Goal: Consume media (video, audio): Consume media (video, audio)

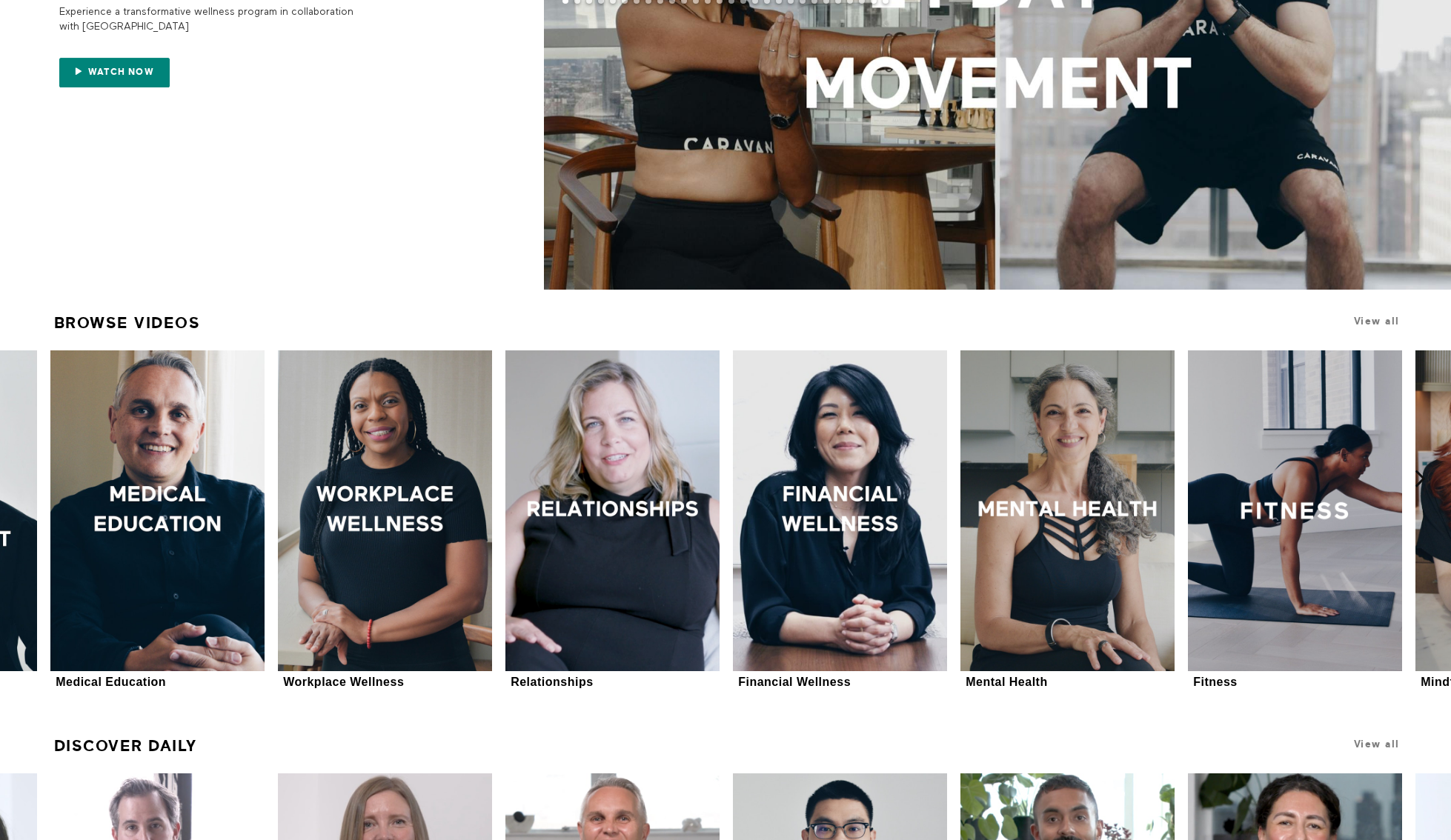
scroll to position [320, 0]
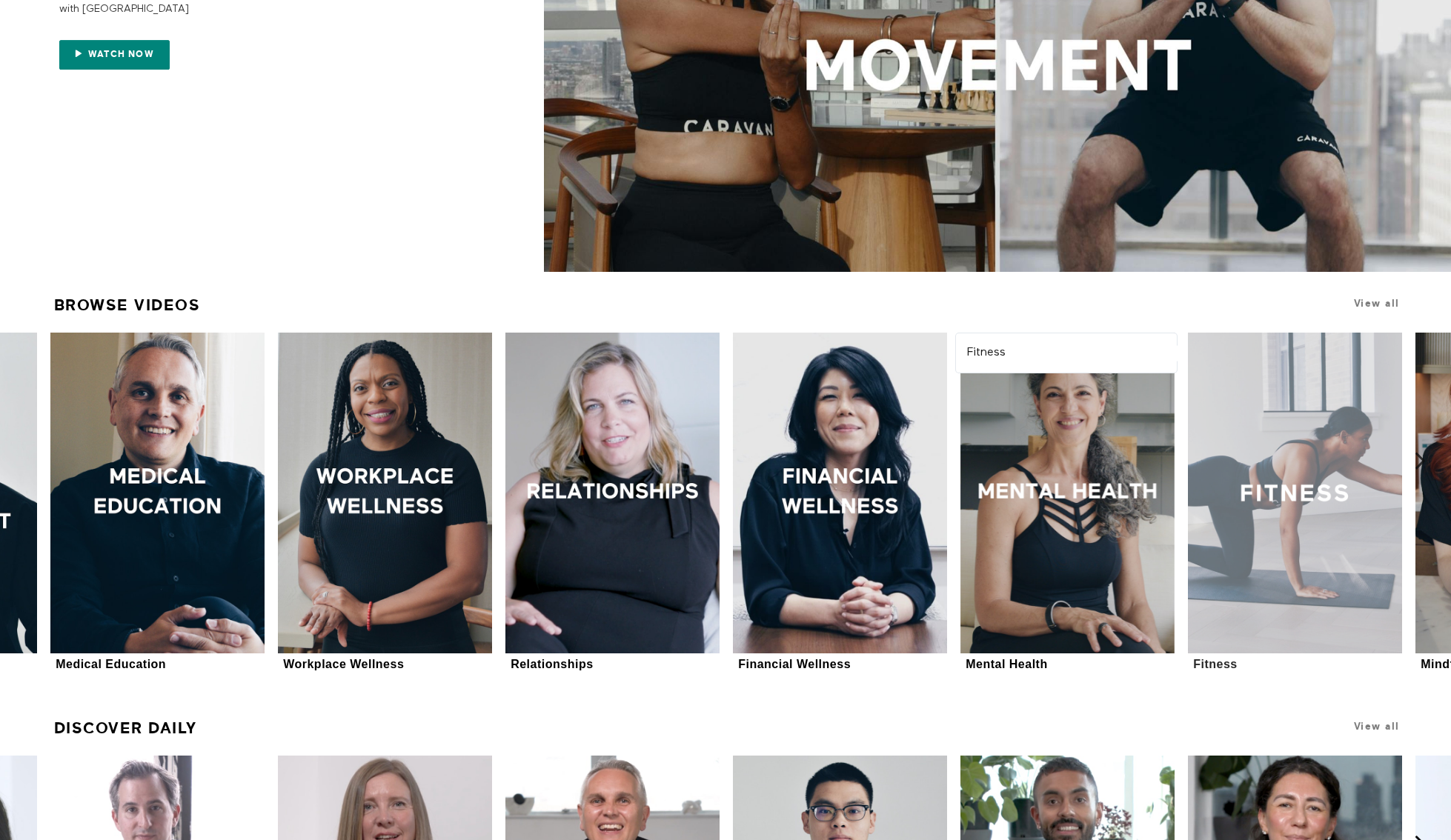
click at [1302, 514] on div at bounding box center [1295, 493] width 214 height 321
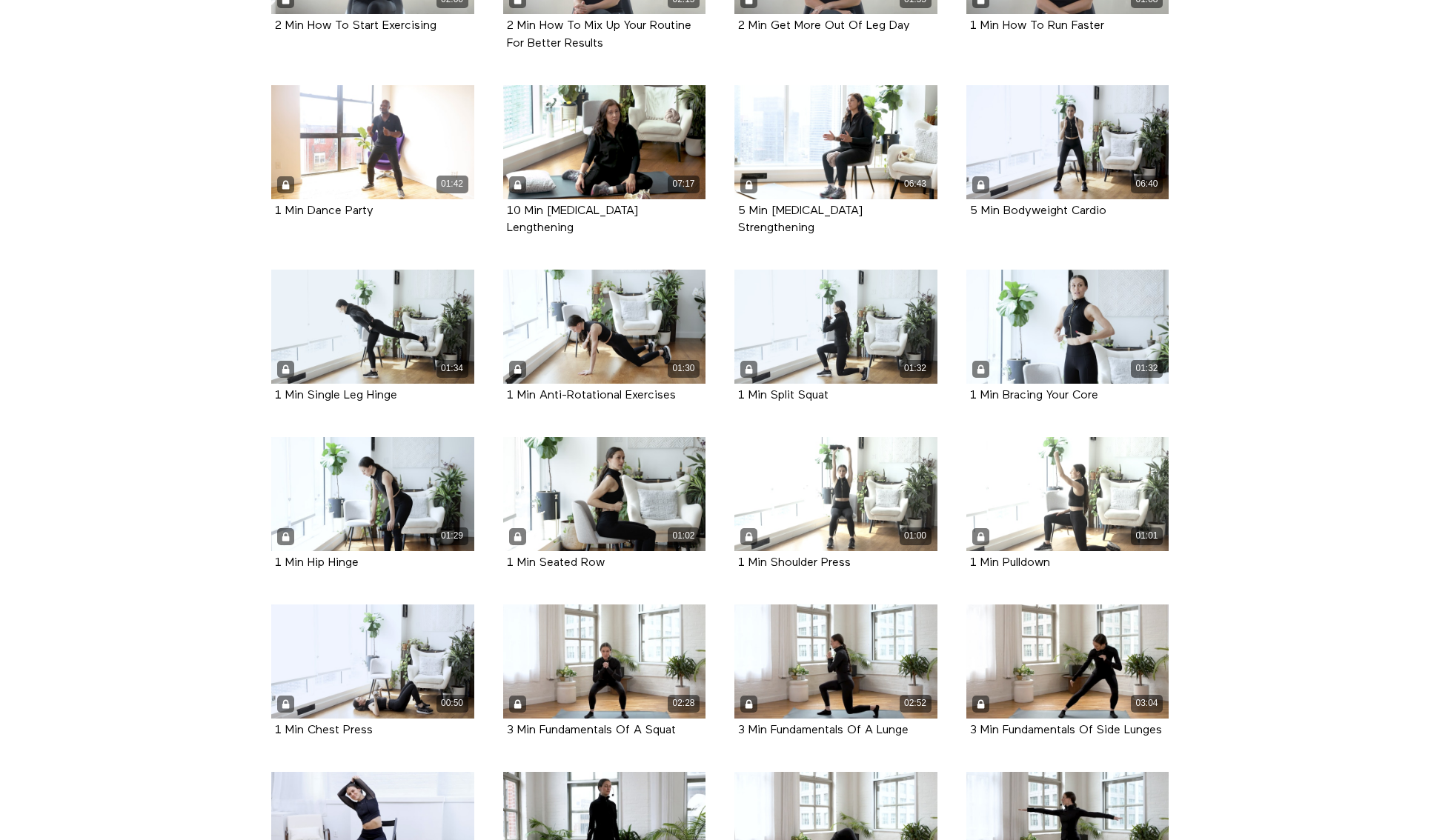
scroll to position [1266, 0]
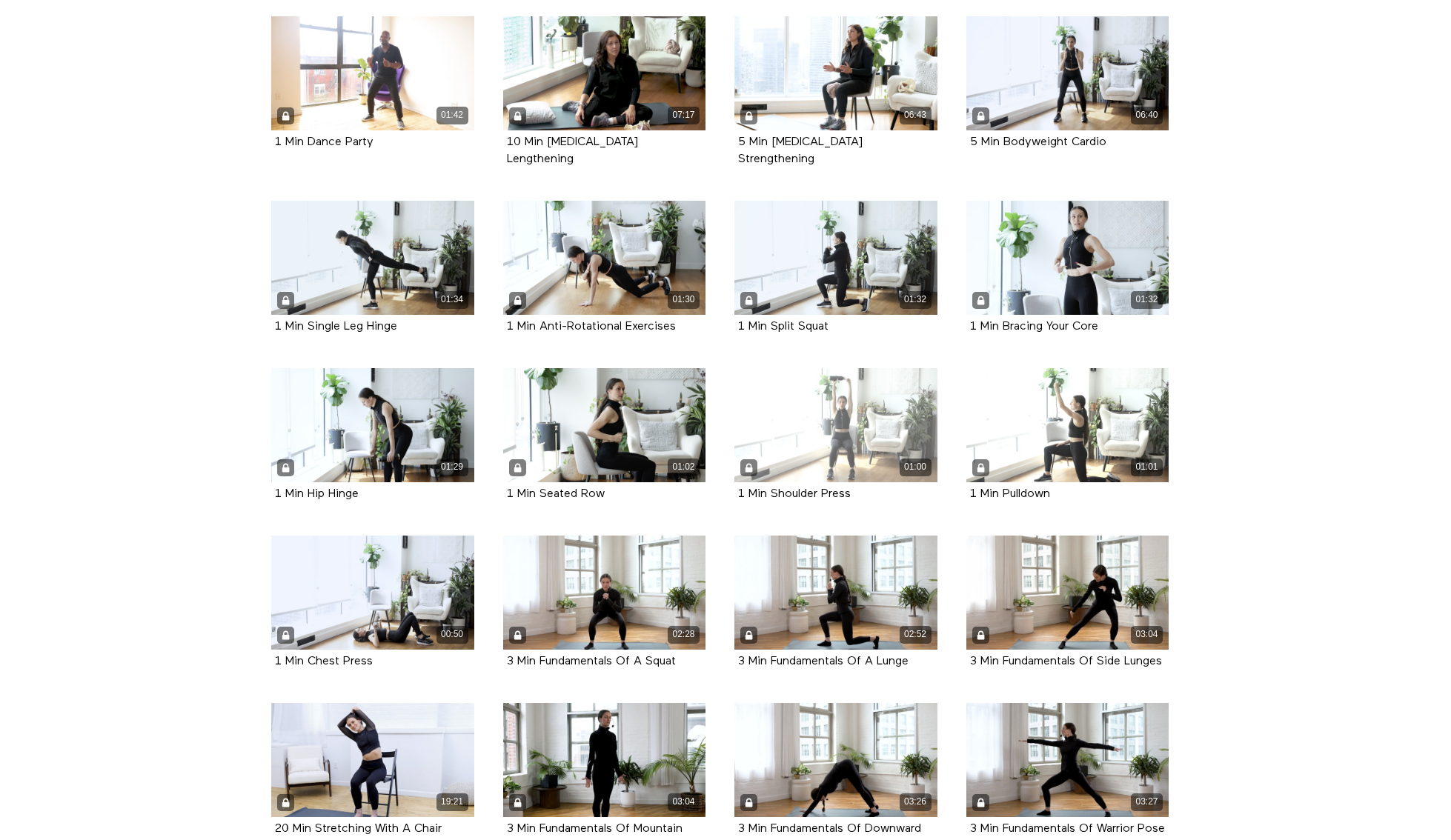
click at [856, 369] on div "01:00" at bounding box center [836, 425] width 203 height 114
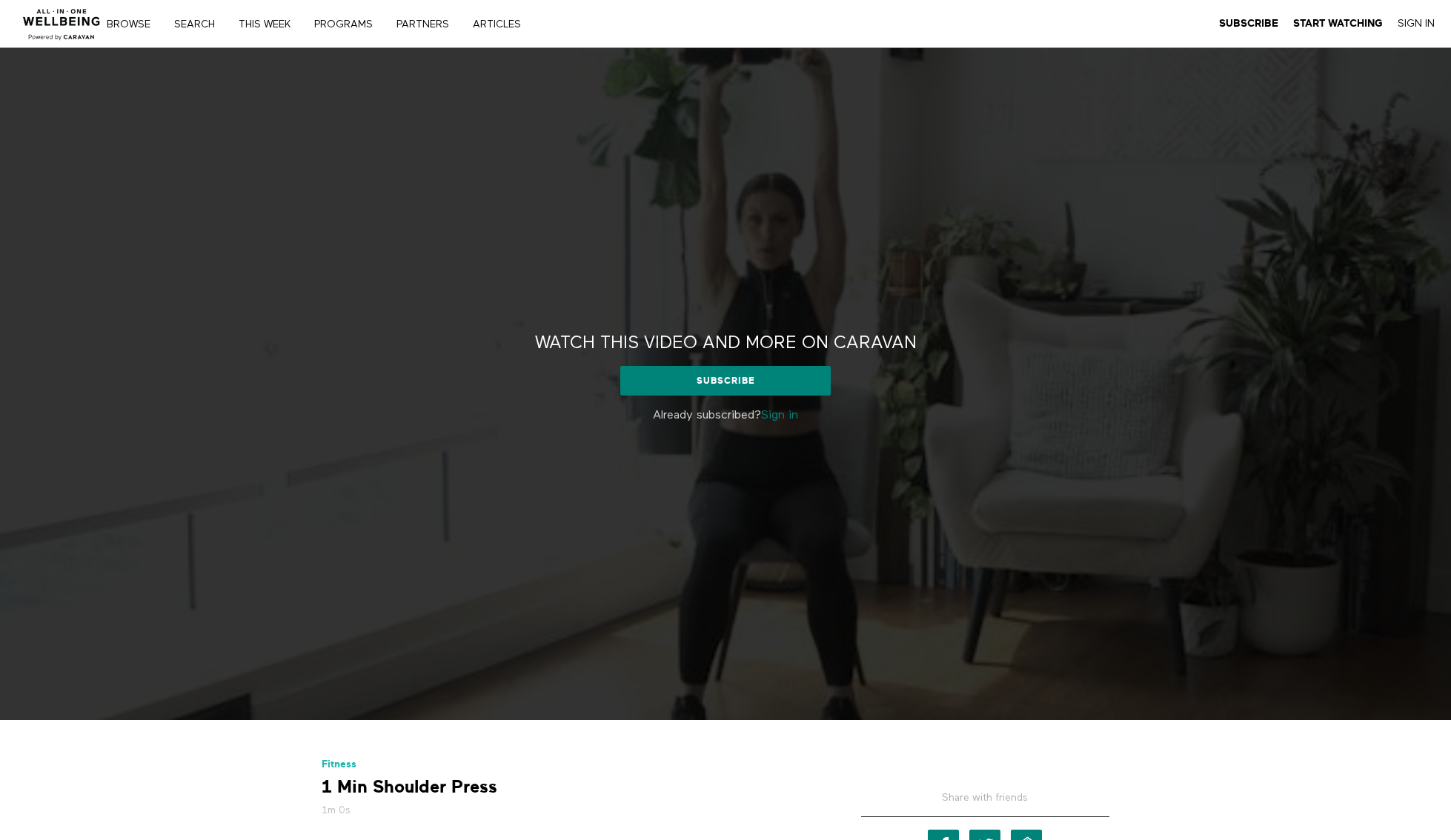
click at [791, 414] on link "Sign in" at bounding box center [780, 415] width 37 height 12
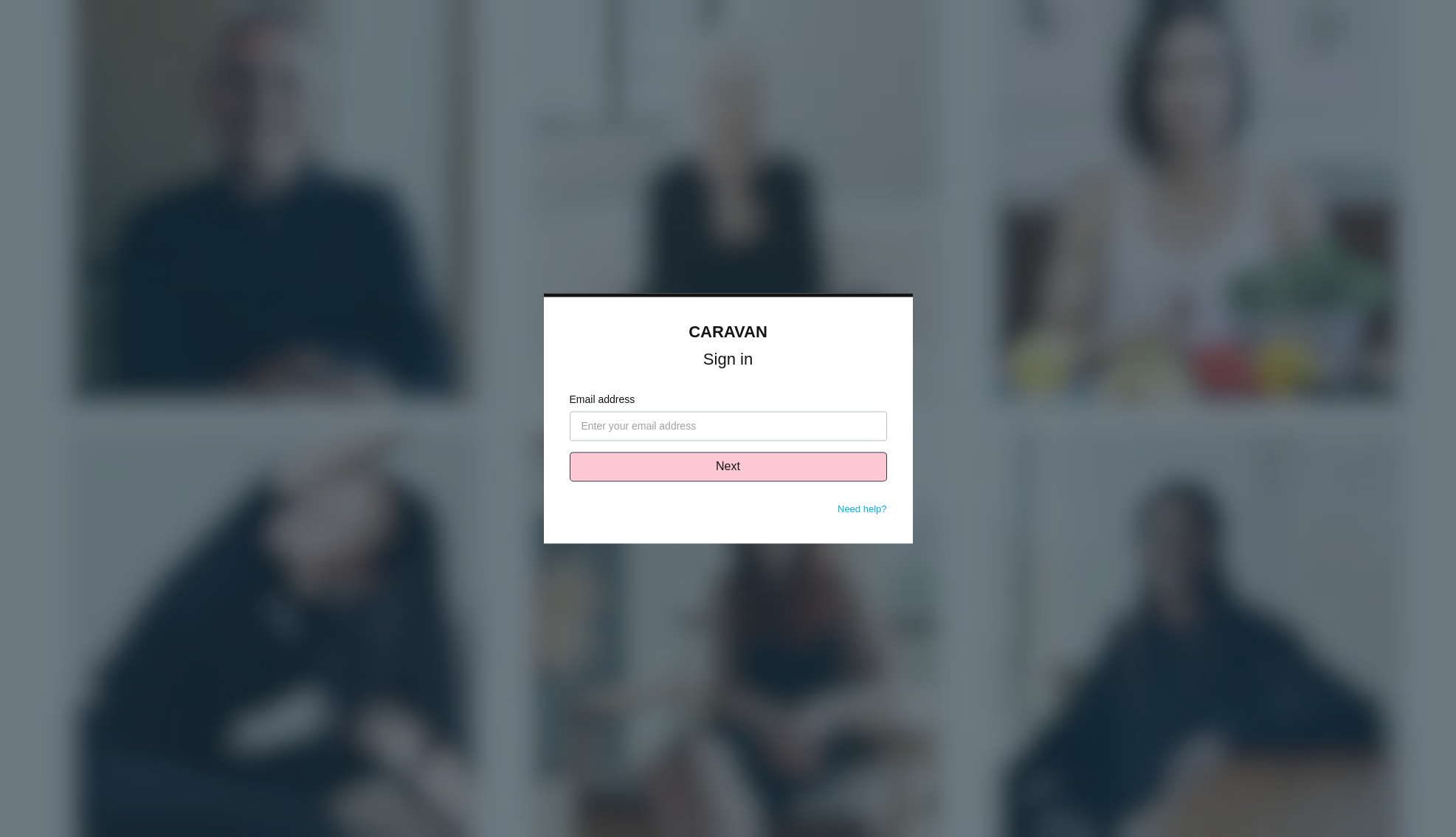
type input "[PERSON_NAME][EMAIL_ADDRESS][DOMAIN_NAME]"
click at [751, 467] on button "Next" at bounding box center [728, 467] width 317 height 30
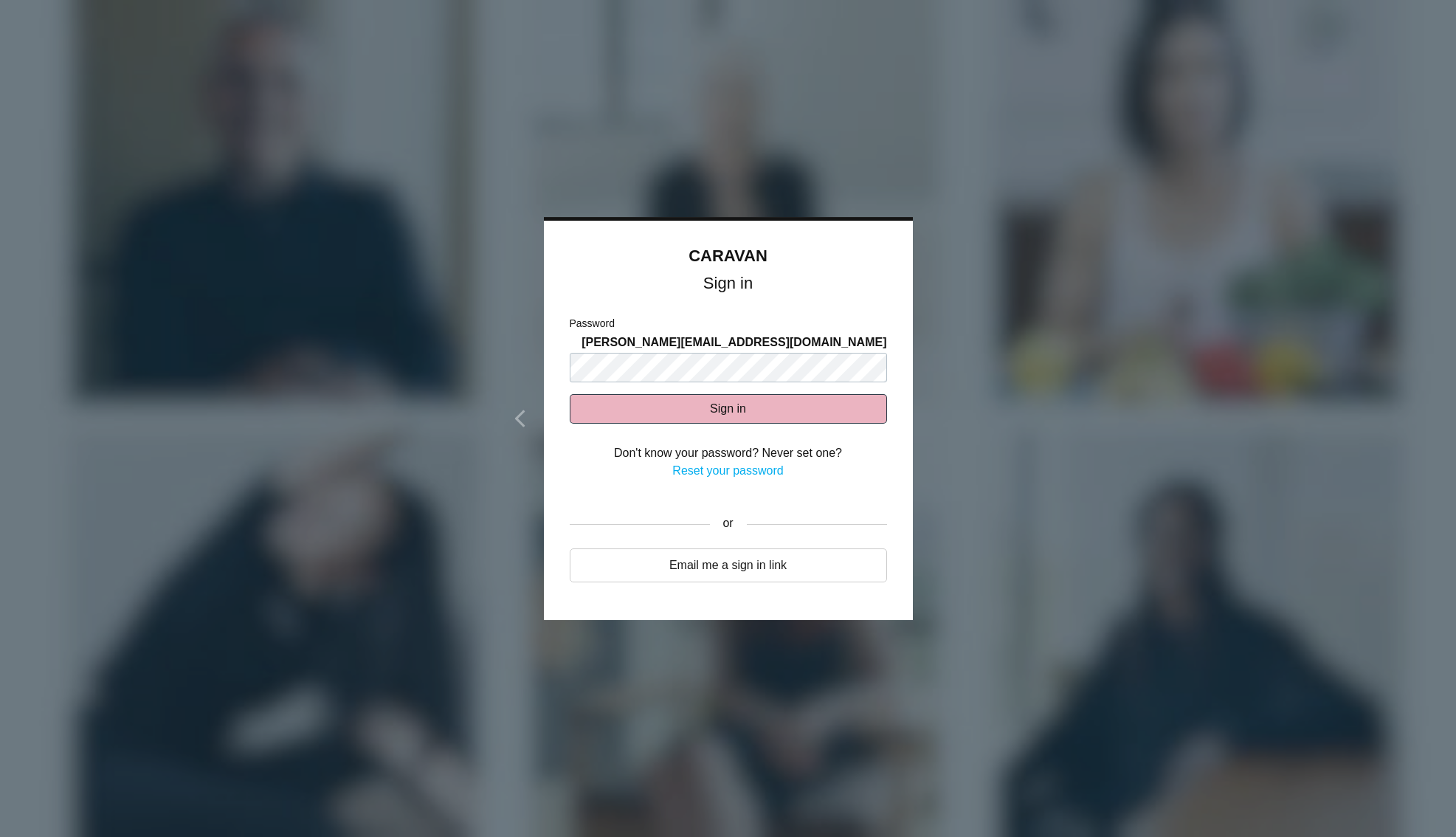
click at [739, 403] on button "Sign in" at bounding box center [728, 409] width 317 height 30
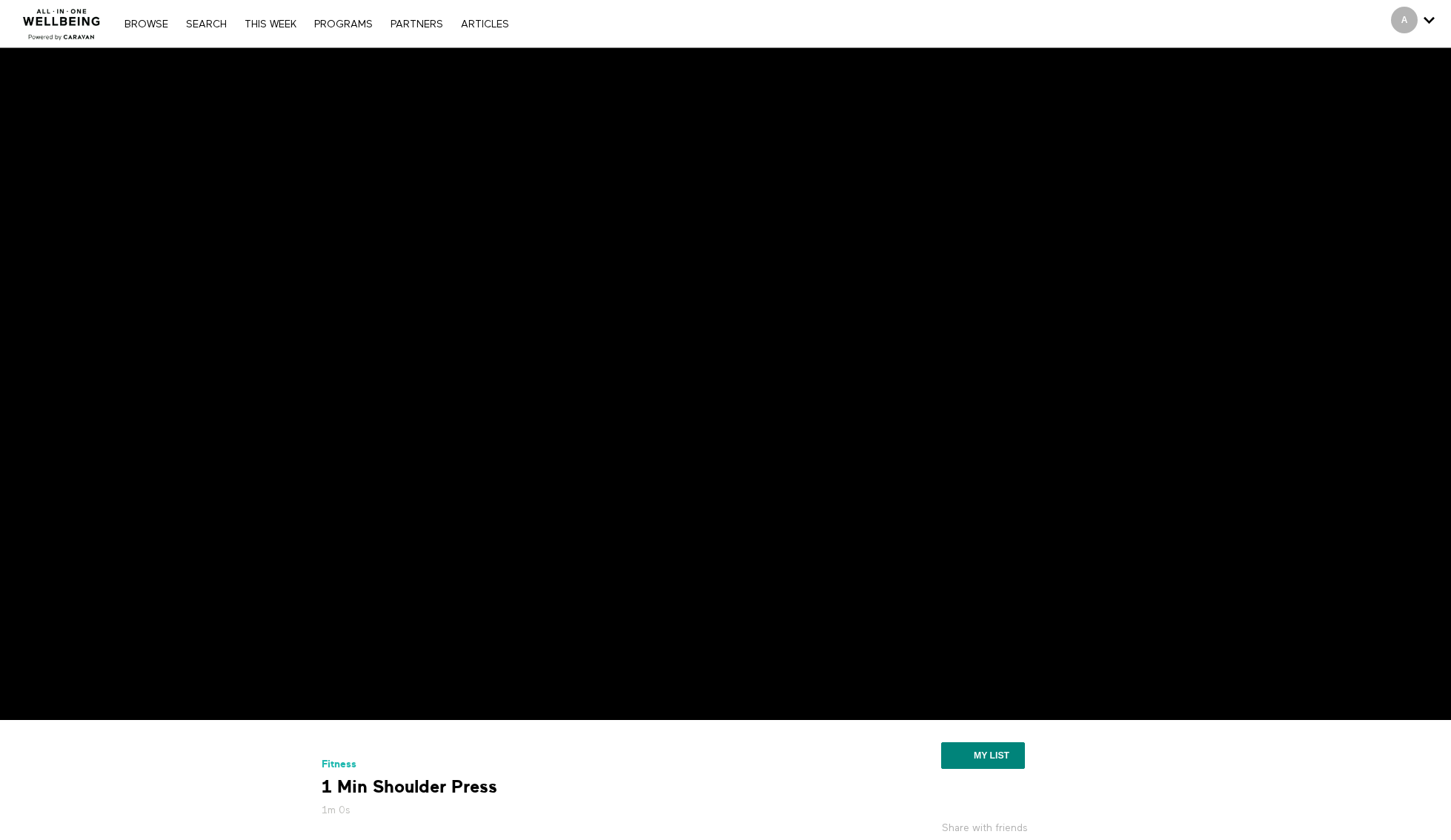
click at [81, 22] on img at bounding box center [61, 20] width 90 height 45
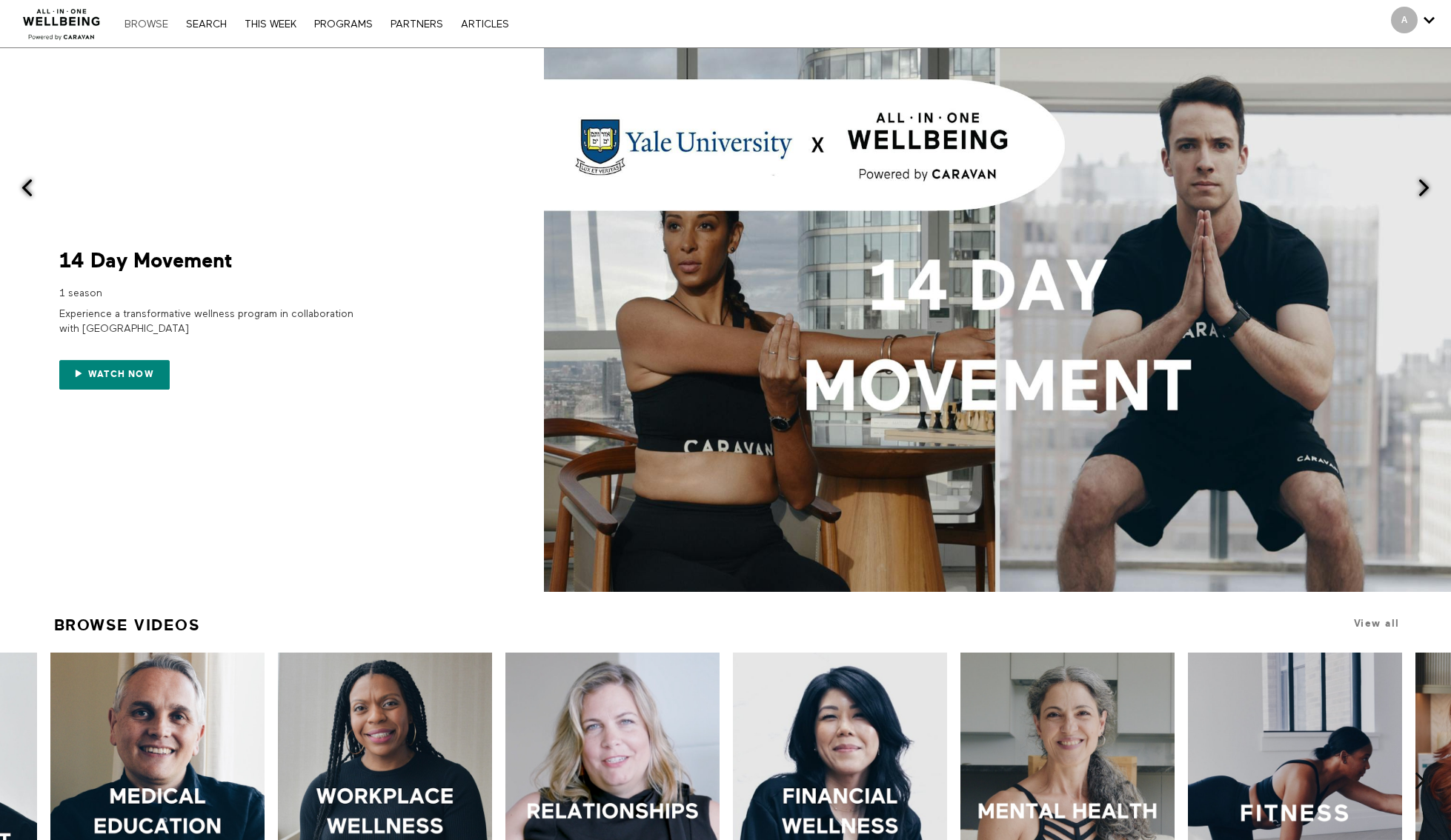
click at [137, 25] on link "Browse" at bounding box center [146, 25] width 58 height 11
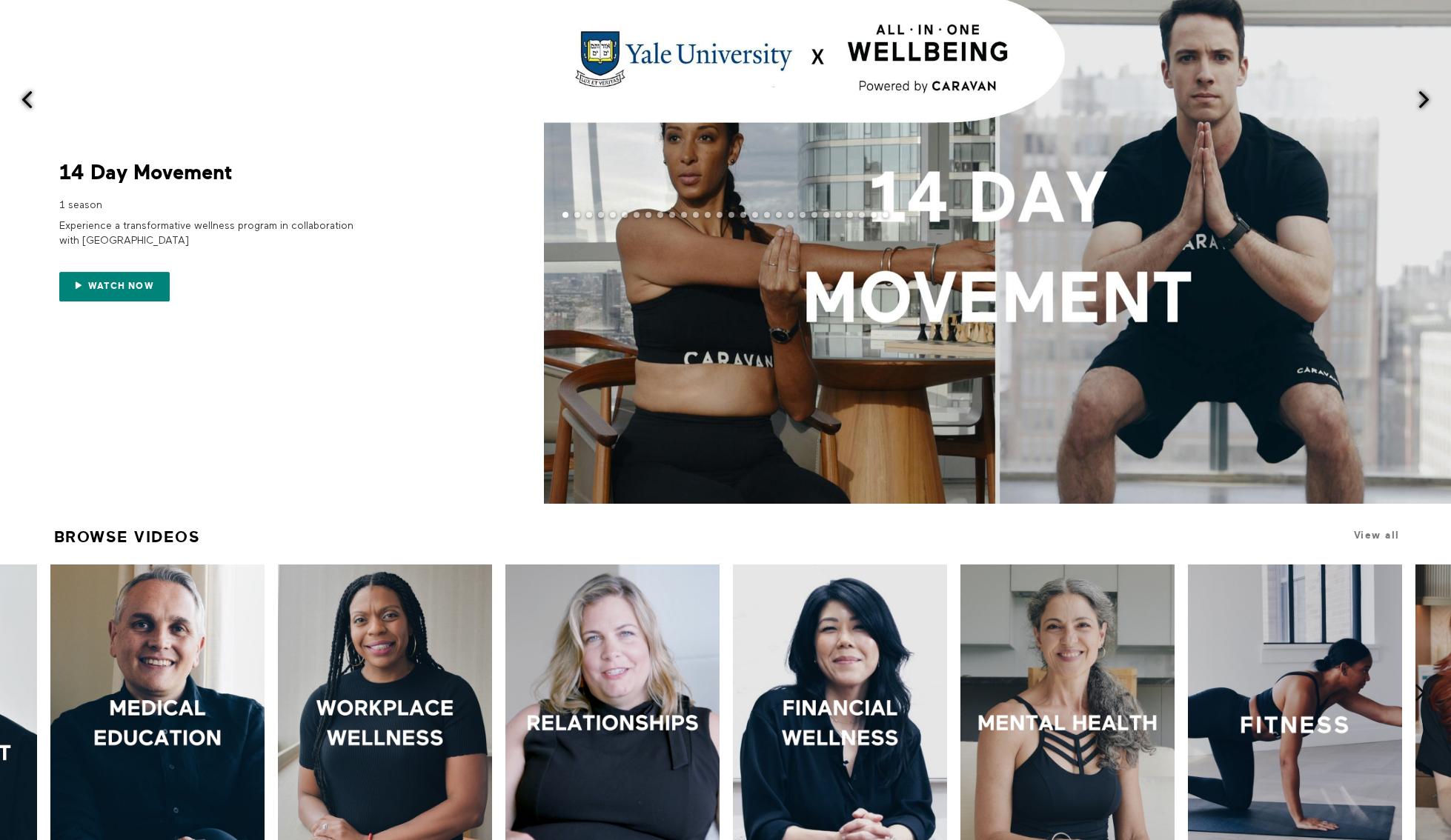
scroll to position [221, 0]
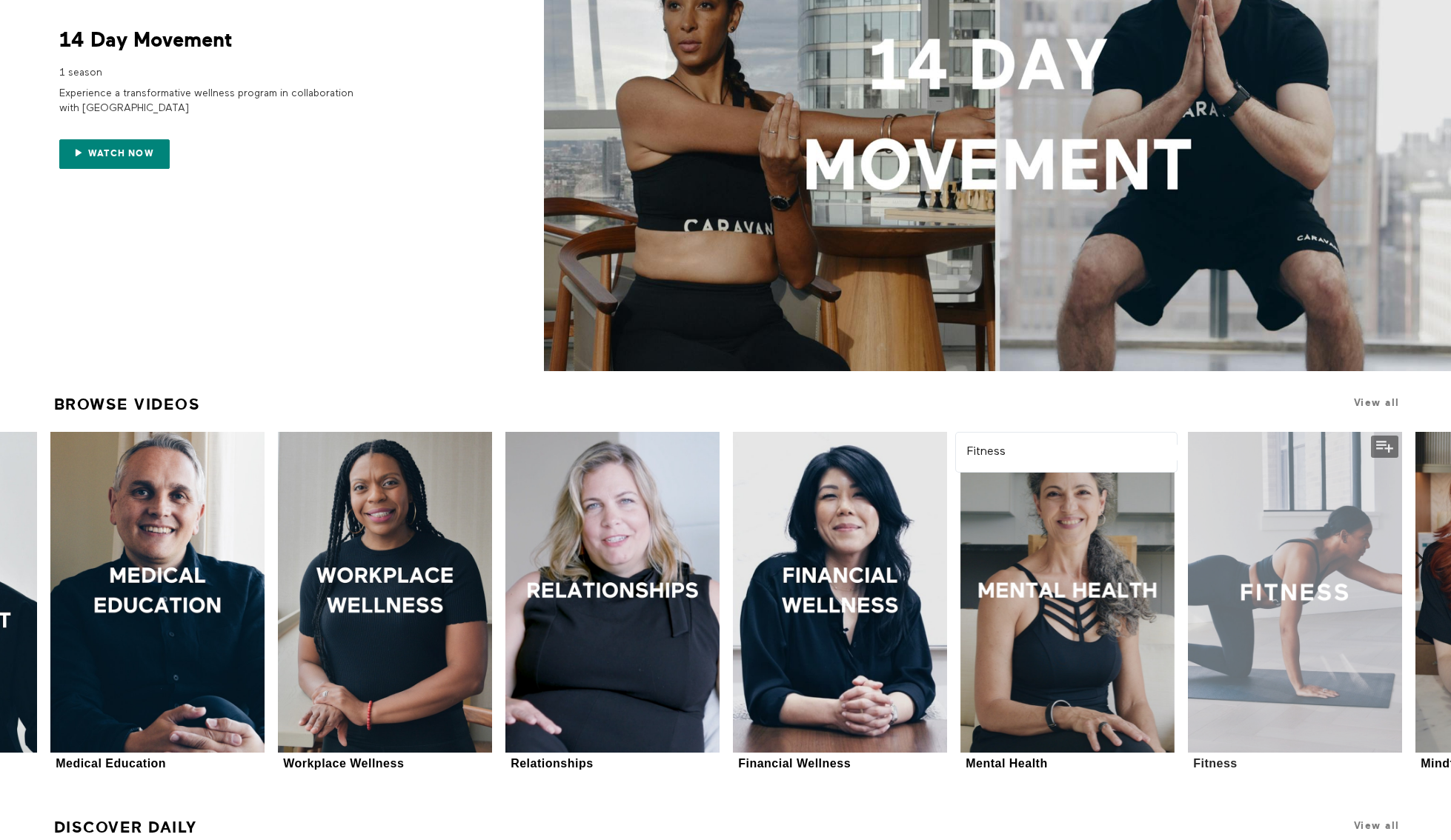
click at [1257, 628] on div at bounding box center [1295, 593] width 214 height 321
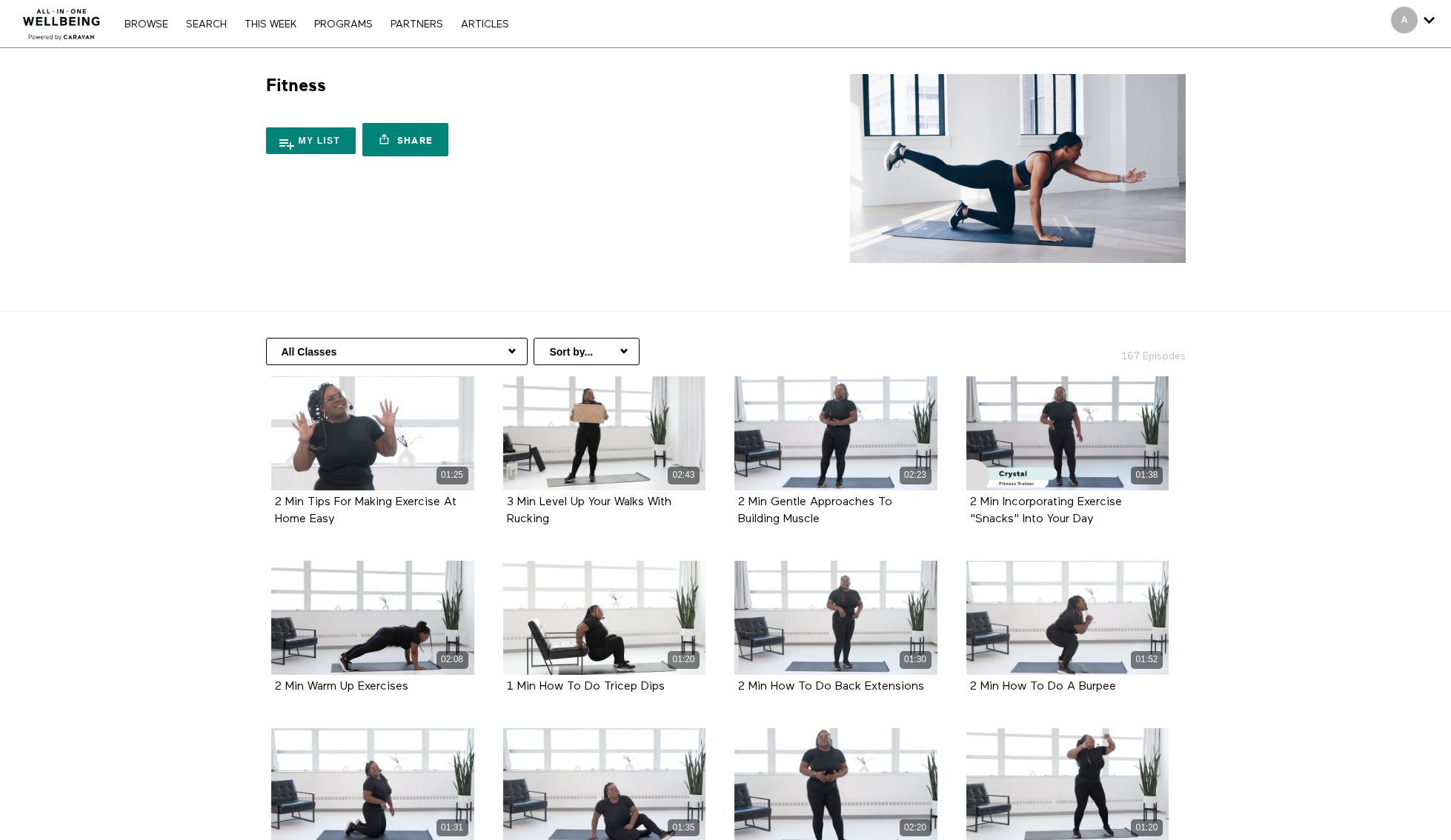
click at [392, 349] on select "All Classes Fitness Basics Workouts Over 10 Minutes Strength Training HIIT & Ca…" at bounding box center [396, 352] width 262 height 28
select select "https://app.allinonewellbeing.com/fitness-3/season:8"
click at [266, 338] on select "All Classes Fitness Basics Workouts Over 10 Minutes Strength Training HIIT & Ca…" at bounding box center [396, 352] width 262 height 28
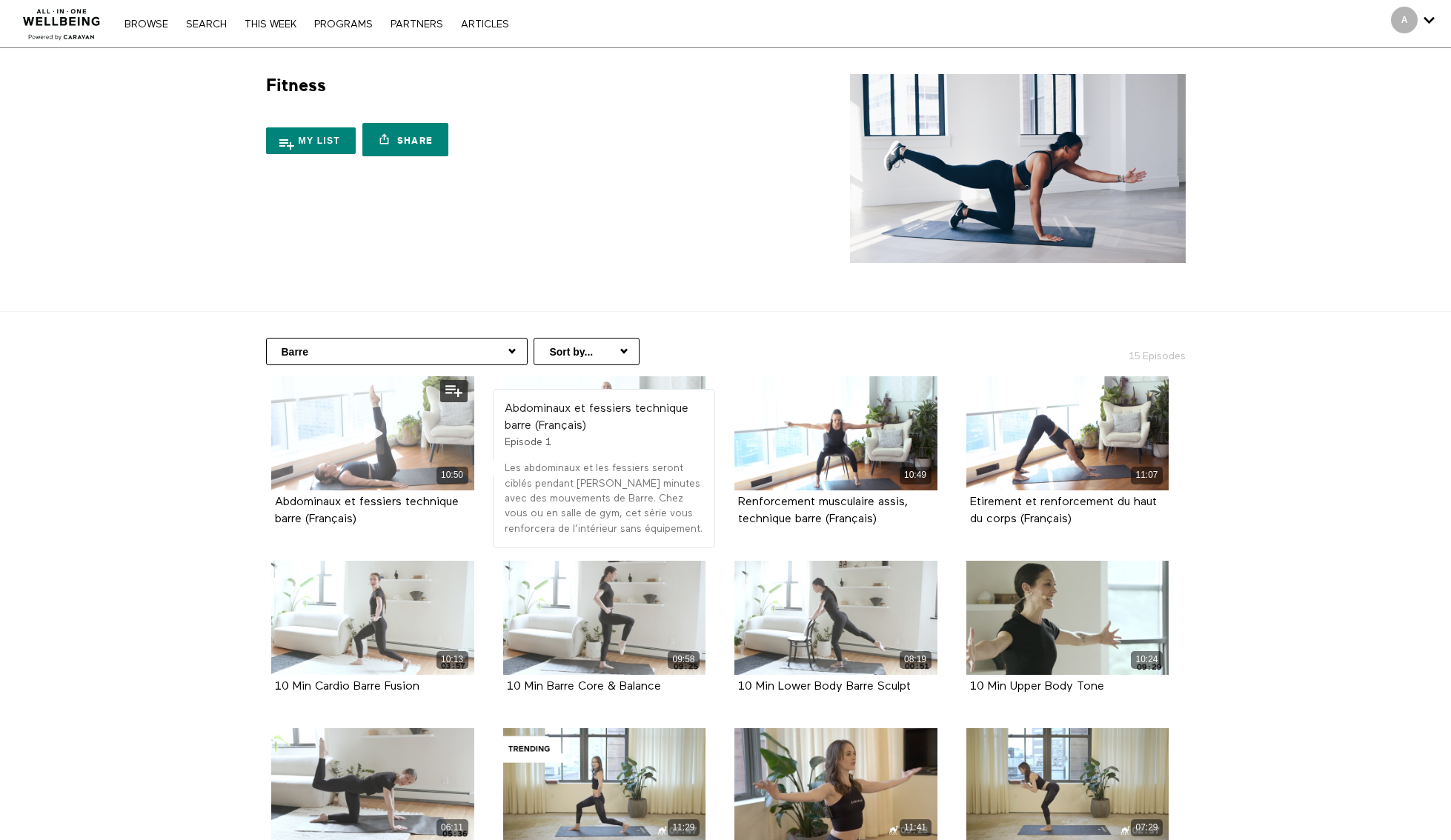
click at [372, 417] on span at bounding box center [373, 434] width 45 height 45
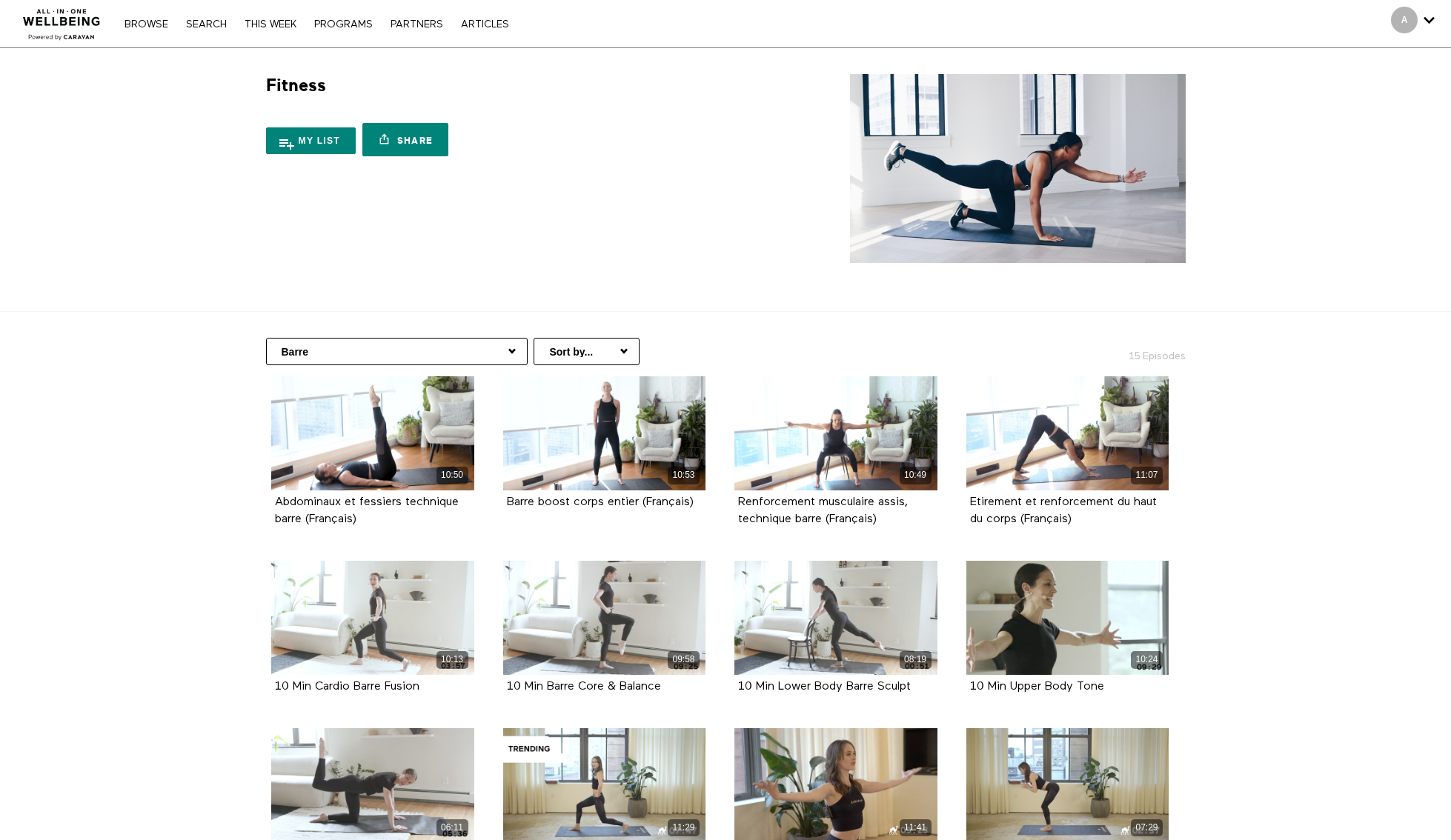
click at [535, 357] on select "Sort by... Alphabetical Release date" at bounding box center [587, 352] width 106 height 28
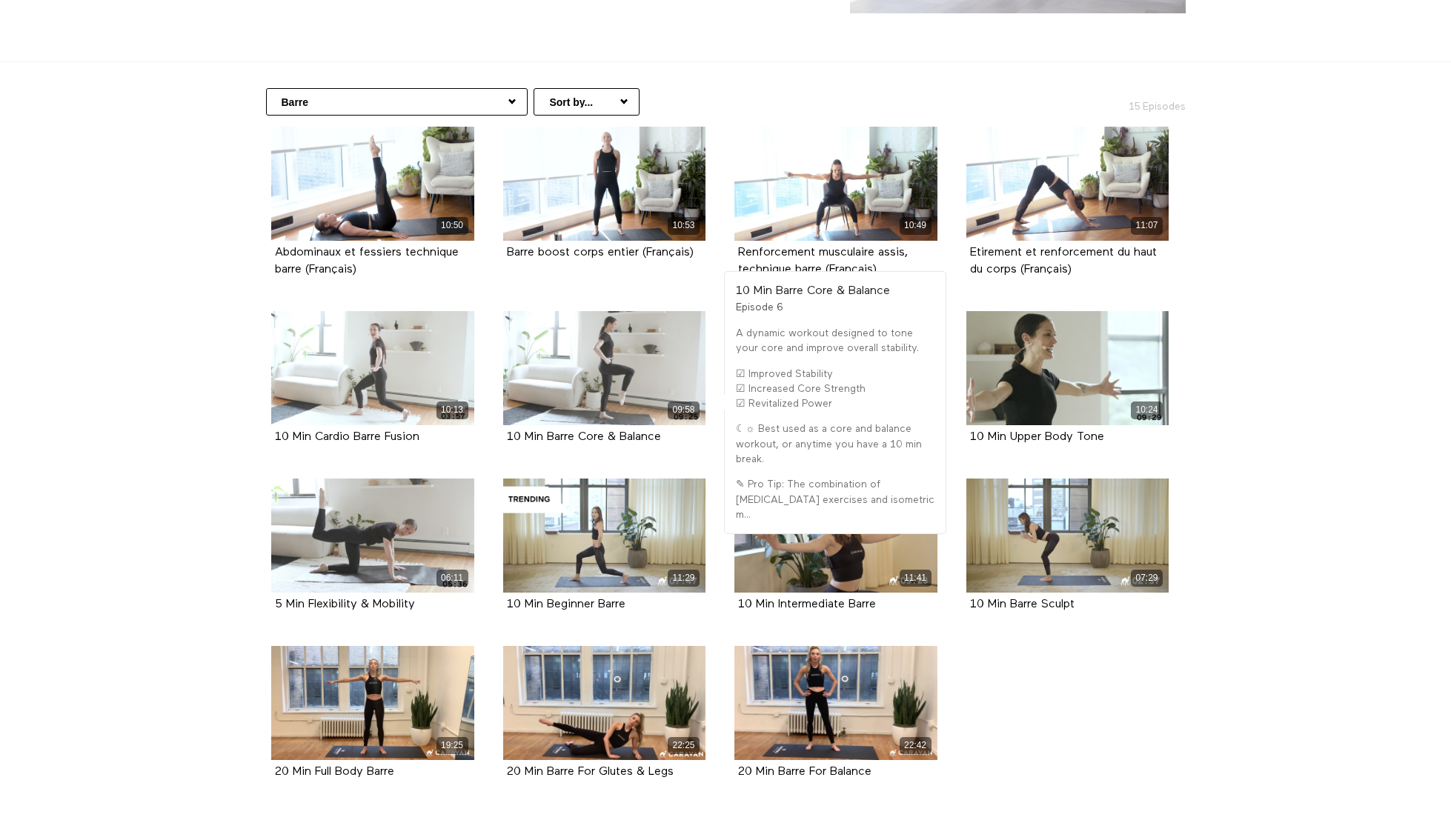
scroll to position [284, 0]
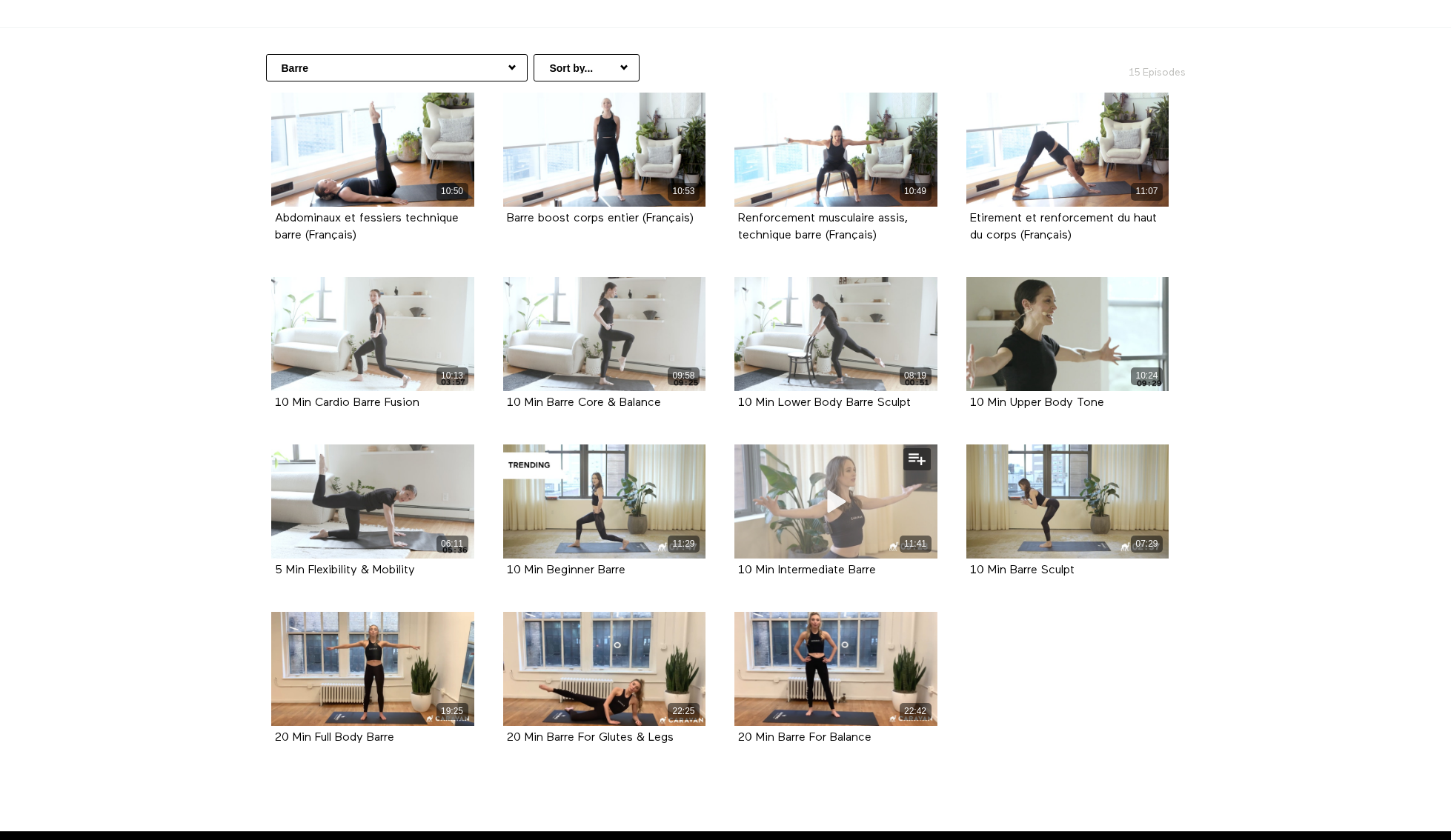
click at [856, 501] on icon at bounding box center [836, 501] width 45 height 26
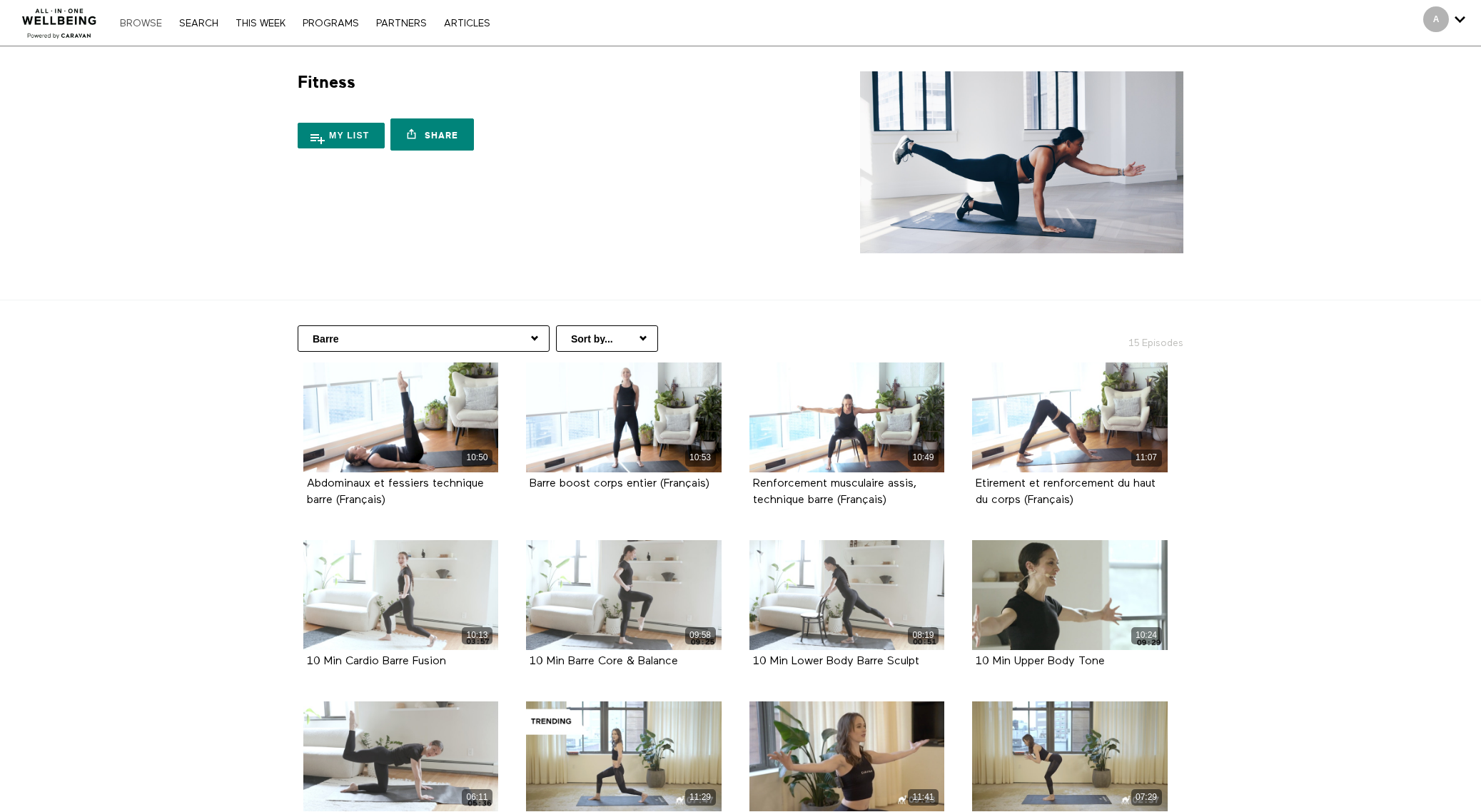
click at [144, 27] on link "Browse" at bounding box center [141, 24] width 56 height 10
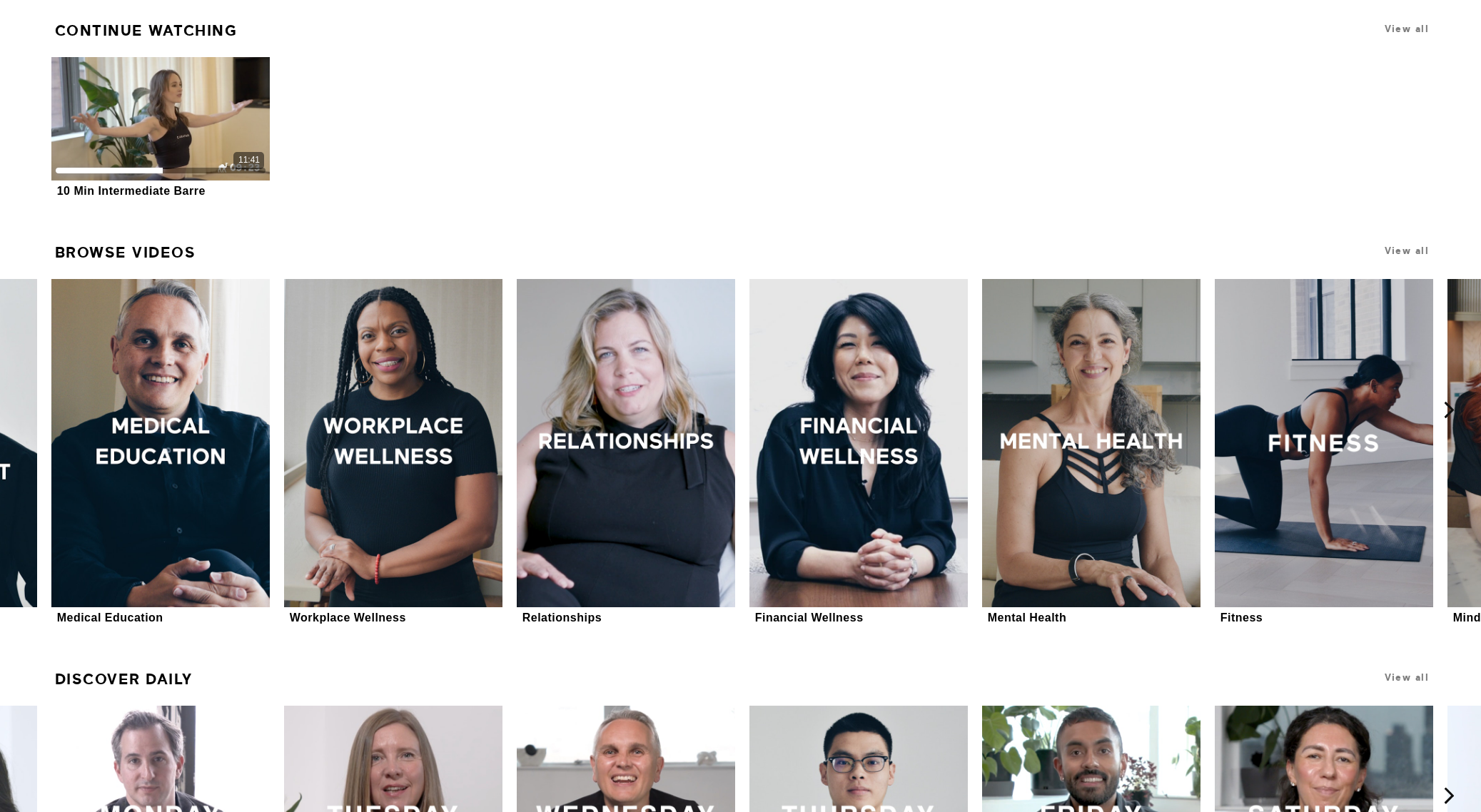
scroll to position [660, 0]
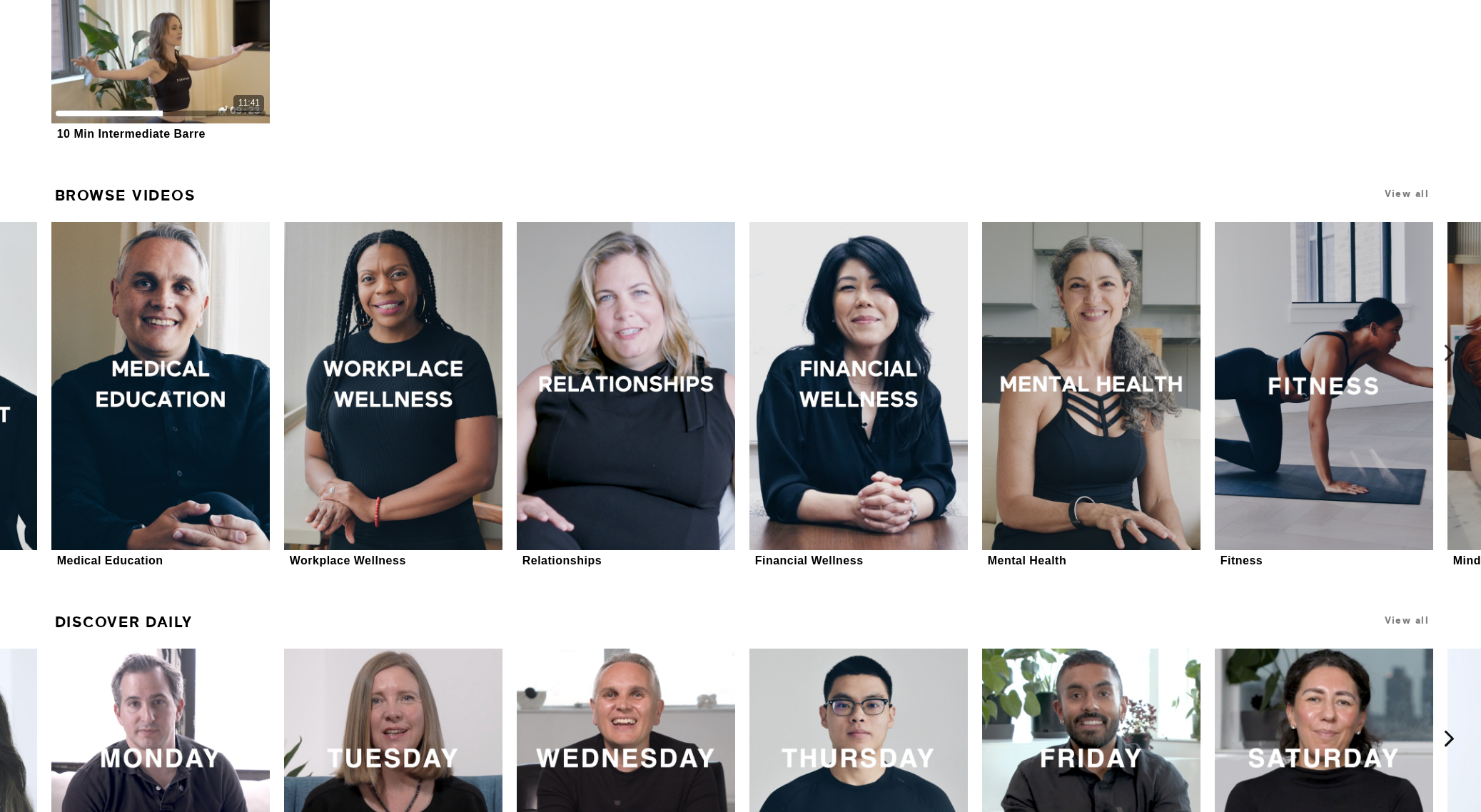
click at [1450, 353] on icon at bounding box center [1449, 353] width 18 height 18
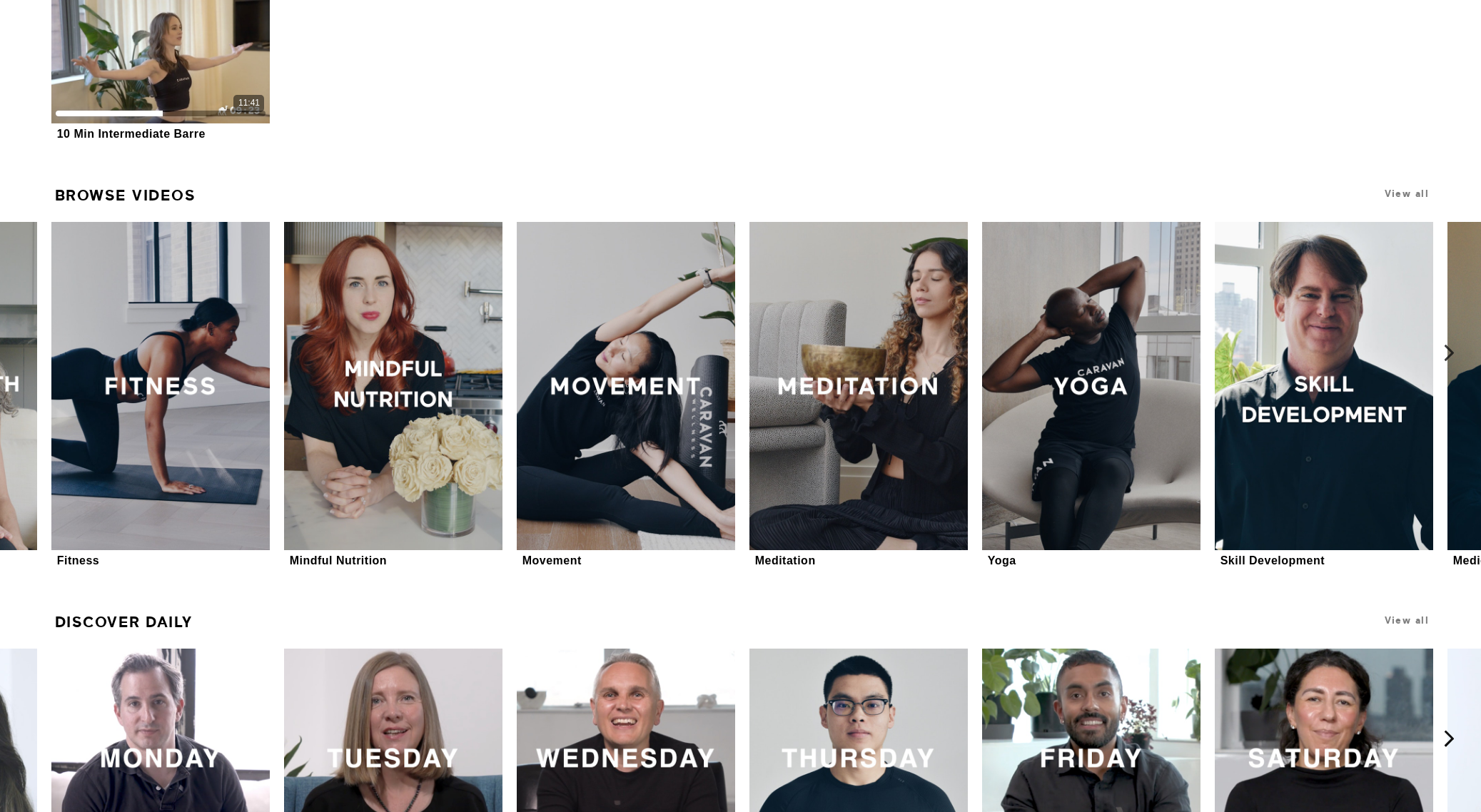
click at [1450, 353] on icon at bounding box center [1449, 353] width 18 height 18
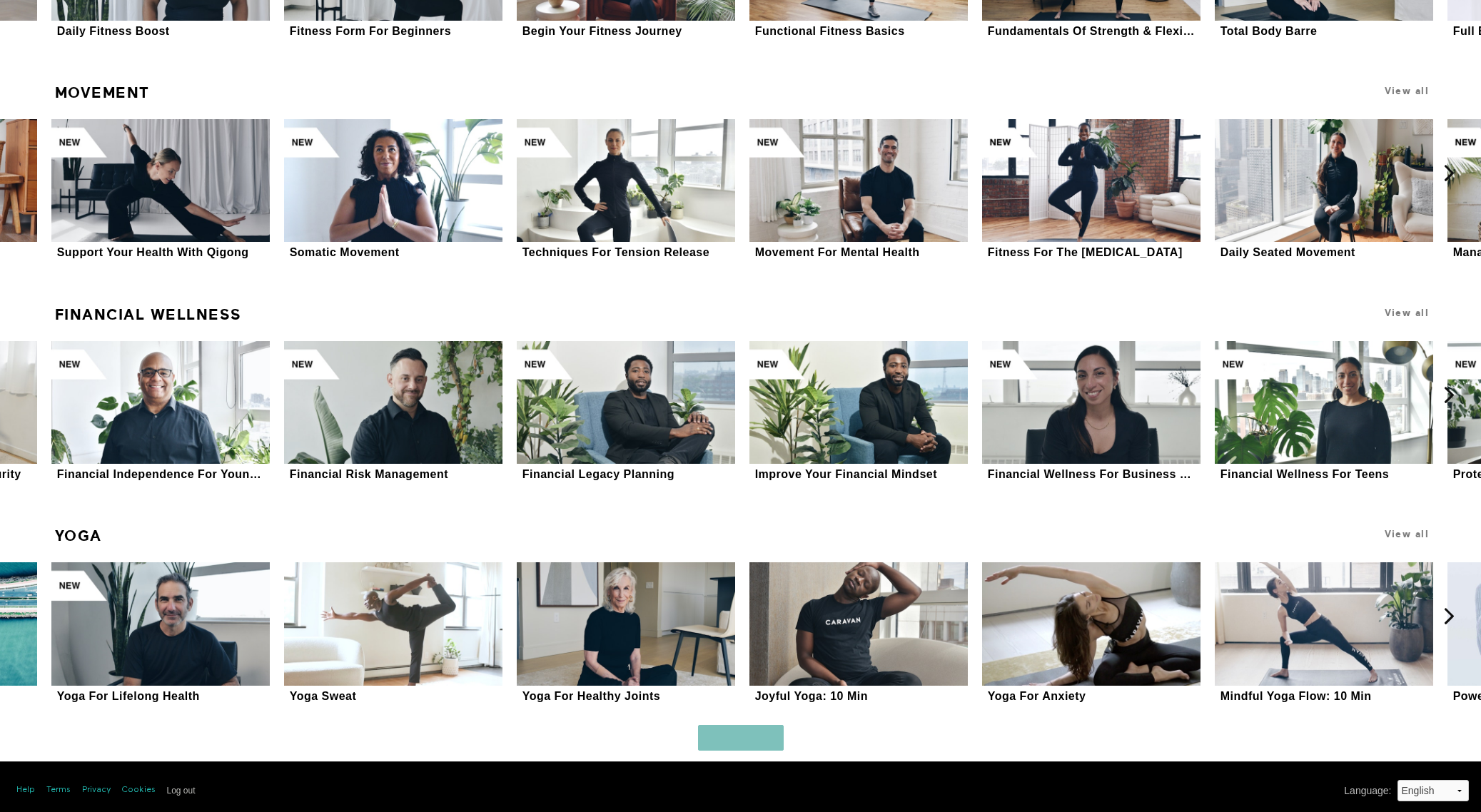
scroll to position [4984, 0]
